Goal: Task Accomplishment & Management: Use online tool/utility

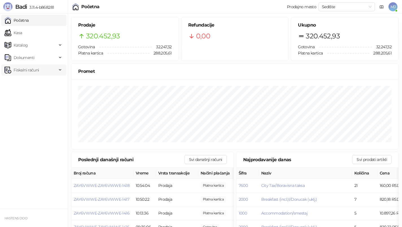
click at [36, 70] on span "Fiskalni računi" at bounding box center [26, 69] width 25 height 11
click at [36, 82] on link "Izdati računi" at bounding box center [22, 82] width 31 height 11
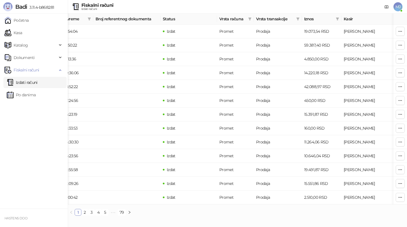
scroll to position [0, 88]
click at [337, 19] on icon "filter" at bounding box center [336, 19] width 3 height 3
click at [298, 31] on input at bounding box center [318, 30] width 40 height 6
type input "****"
click at [325, 41] on button "U redu" at bounding box center [329, 41] width 17 height 7
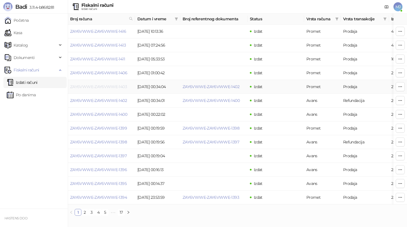
click at [115, 89] on link "ZAY6VWWE-ZAY6VWWE-1403" at bounding box center [98, 86] width 57 height 5
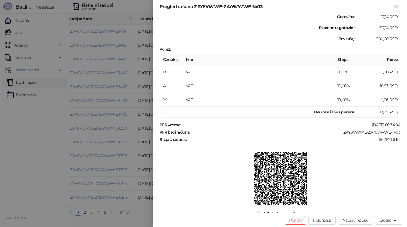
scroll to position [242, 0]
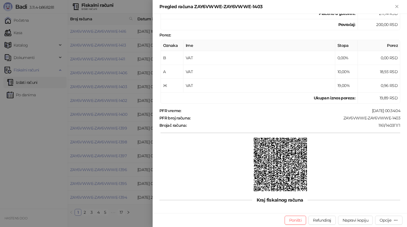
click at [267, 155] on img at bounding box center [280, 164] width 53 height 53
